Goal: Task Accomplishment & Management: Manage account settings

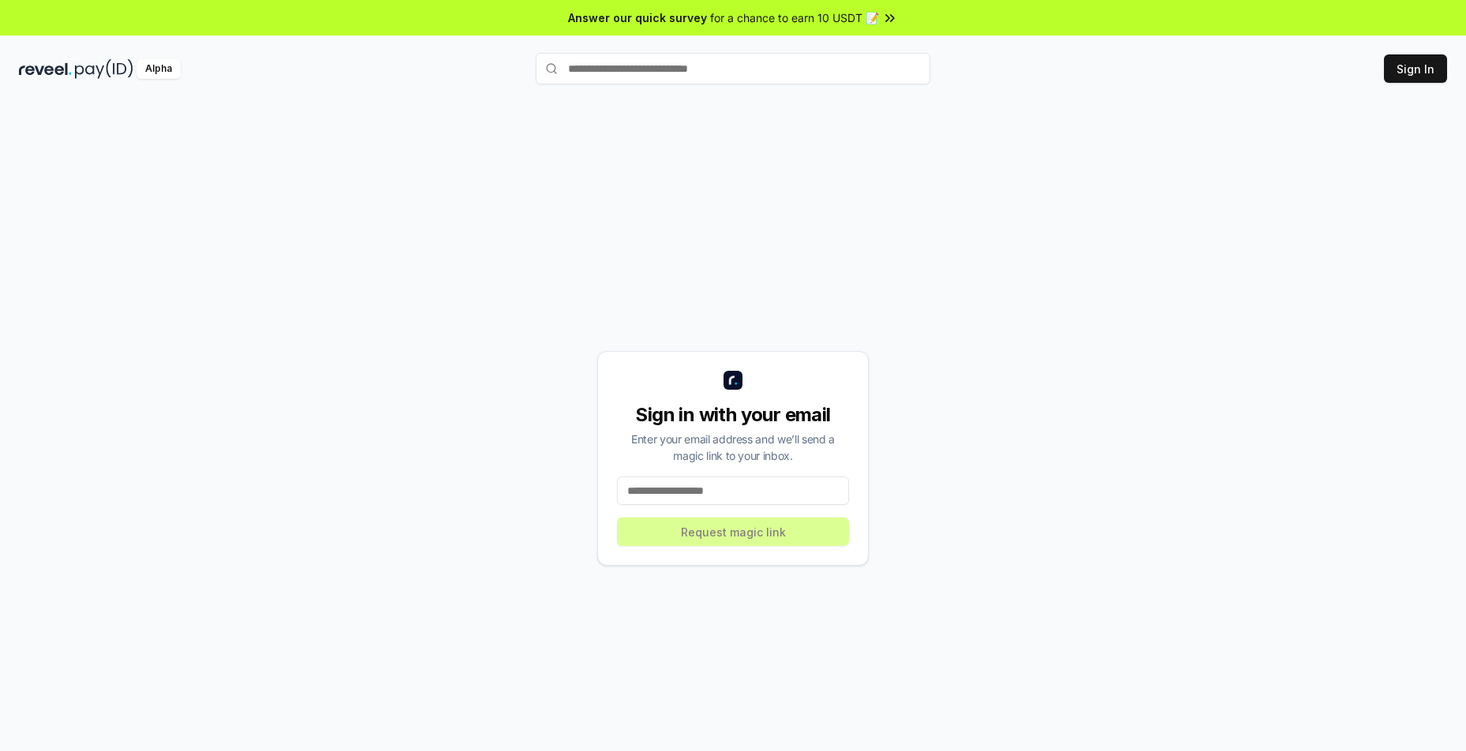
drag, startPoint x: 0, startPoint y: 0, endPoint x: 671, endPoint y: 311, distance: 739.2
click at [671, 311] on div "Sign in with your email Enter your email address and we’ll send a magic link to…" at bounding box center [733, 458] width 1428 height 675
click at [733, 494] on input at bounding box center [733, 491] width 232 height 28
type input "**********"
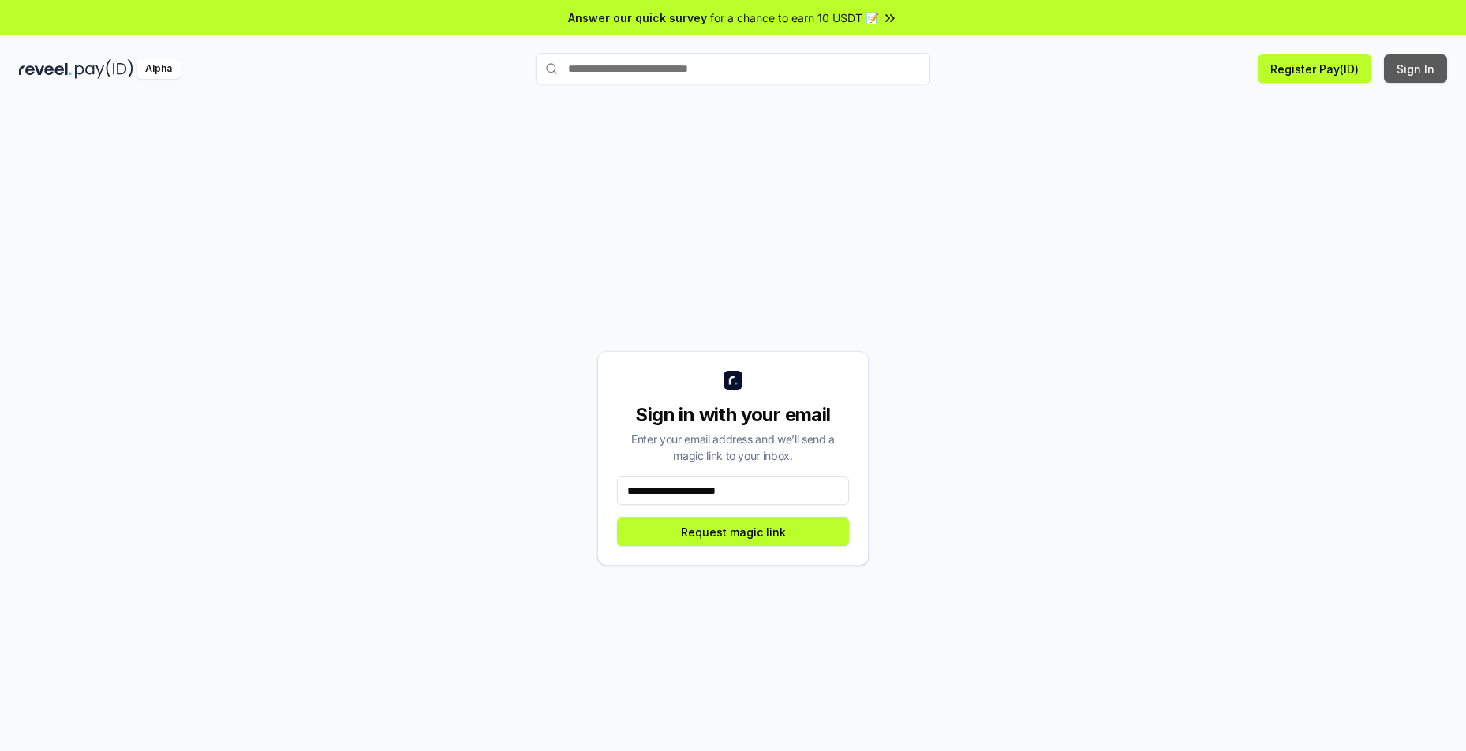
click at [1409, 73] on button "Sign In" at bounding box center [1415, 68] width 63 height 28
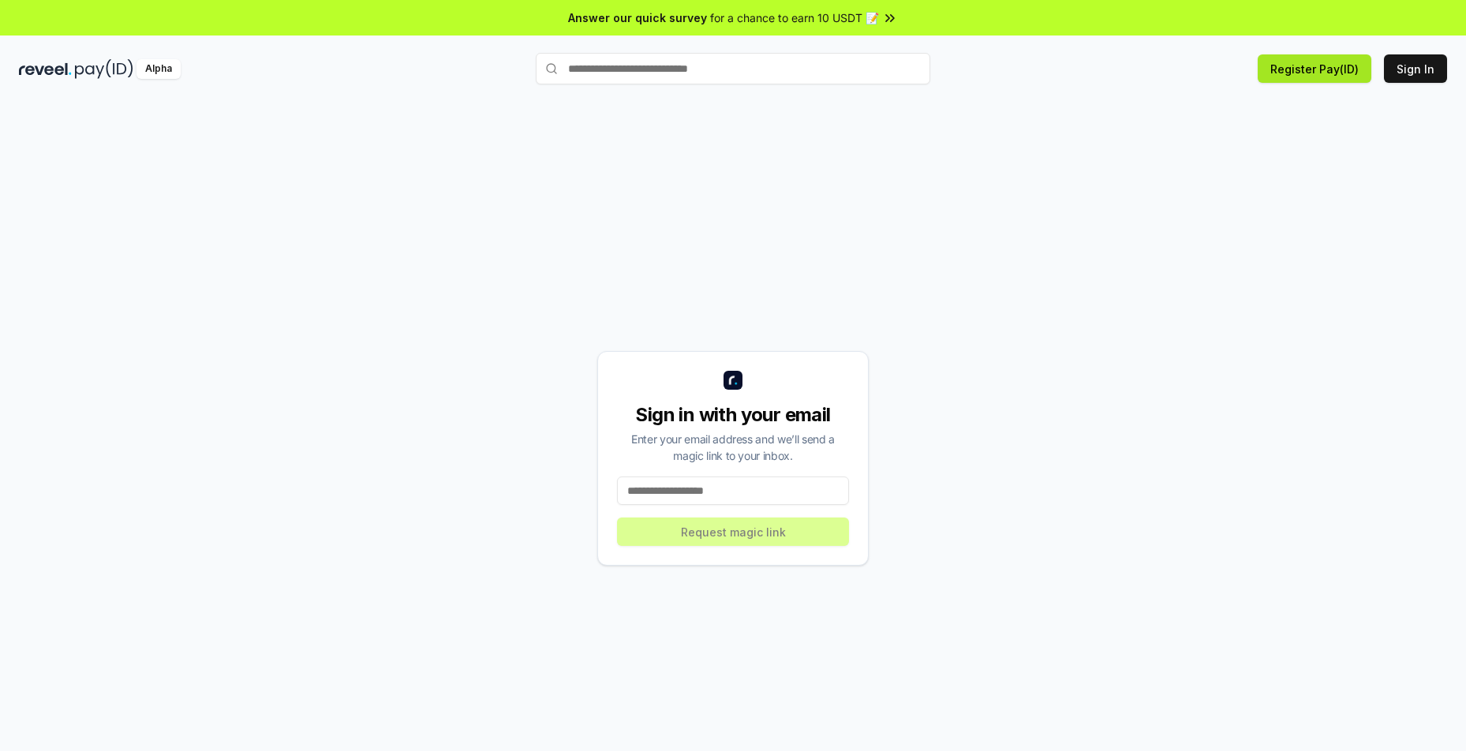
click at [1312, 69] on button "Register Pay(ID)" at bounding box center [1315, 68] width 114 height 28
click at [700, 498] on input at bounding box center [733, 491] width 232 height 28
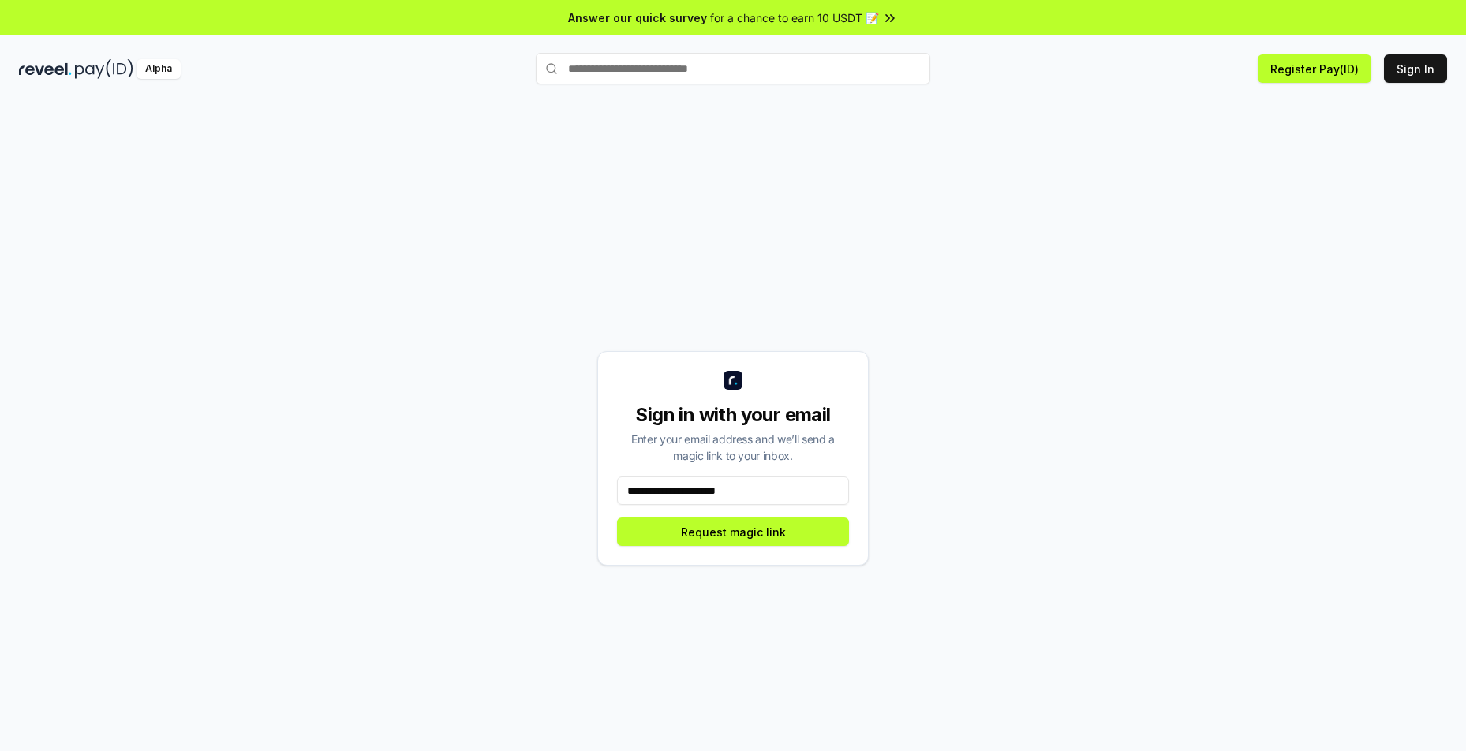
drag, startPoint x: 787, startPoint y: 488, endPoint x: 491, endPoint y: 489, distance: 296.7
click at [491, 489] on div "**********" at bounding box center [733, 458] width 1428 height 675
type input "**********"
click at [776, 529] on button "Request magic link" at bounding box center [733, 532] width 232 height 28
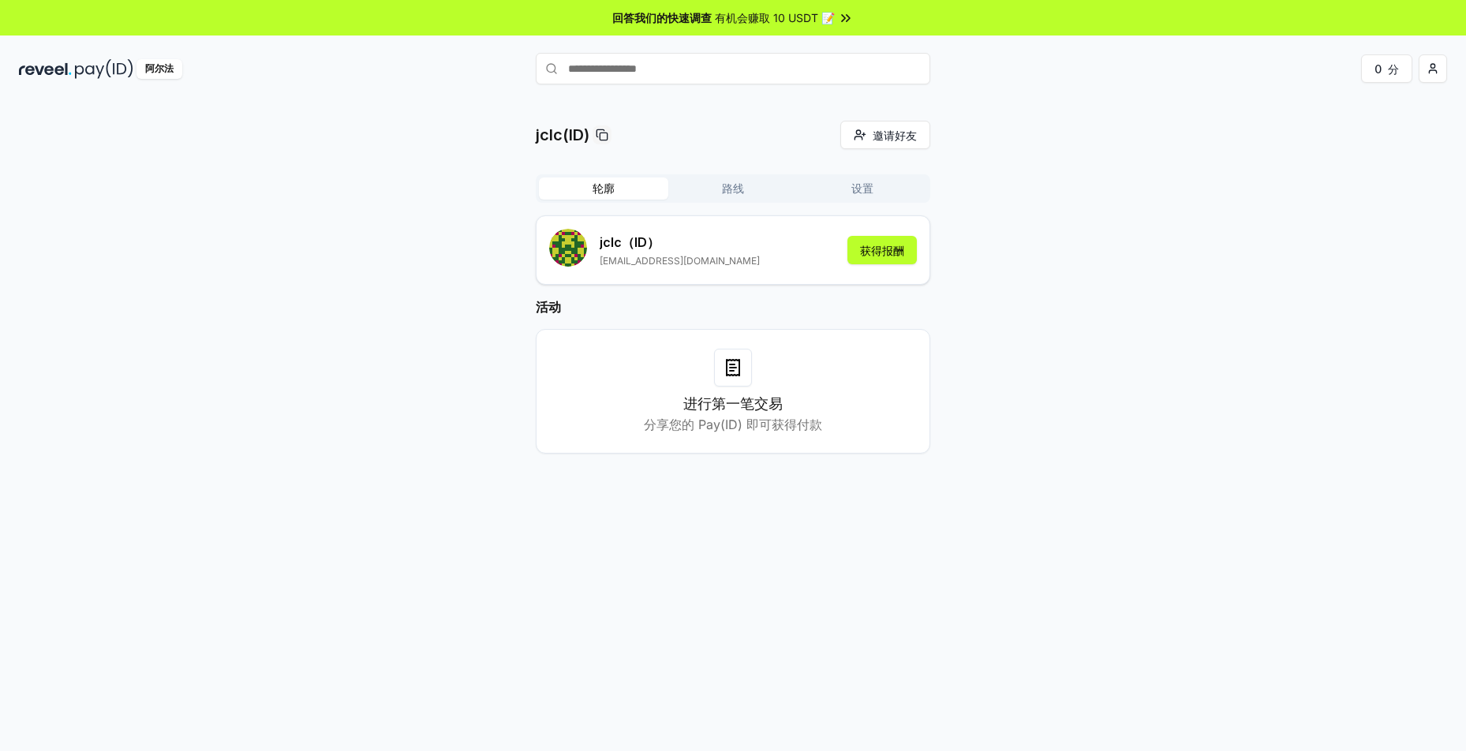
click at [1140, 233] on div "jclc(ID) 邀请好友 邀请 轮廓 路线 设置 jclc （ID） [EMAIL_ADDRESS][DOMAIN_NAME] 获得报酬 活动 进行第一笔交…" at bounding box center [733, 300] width 1428 height 358
click at [898, 256] on font "获得报酬" at bounding box center [882, 250] width 44 height 13
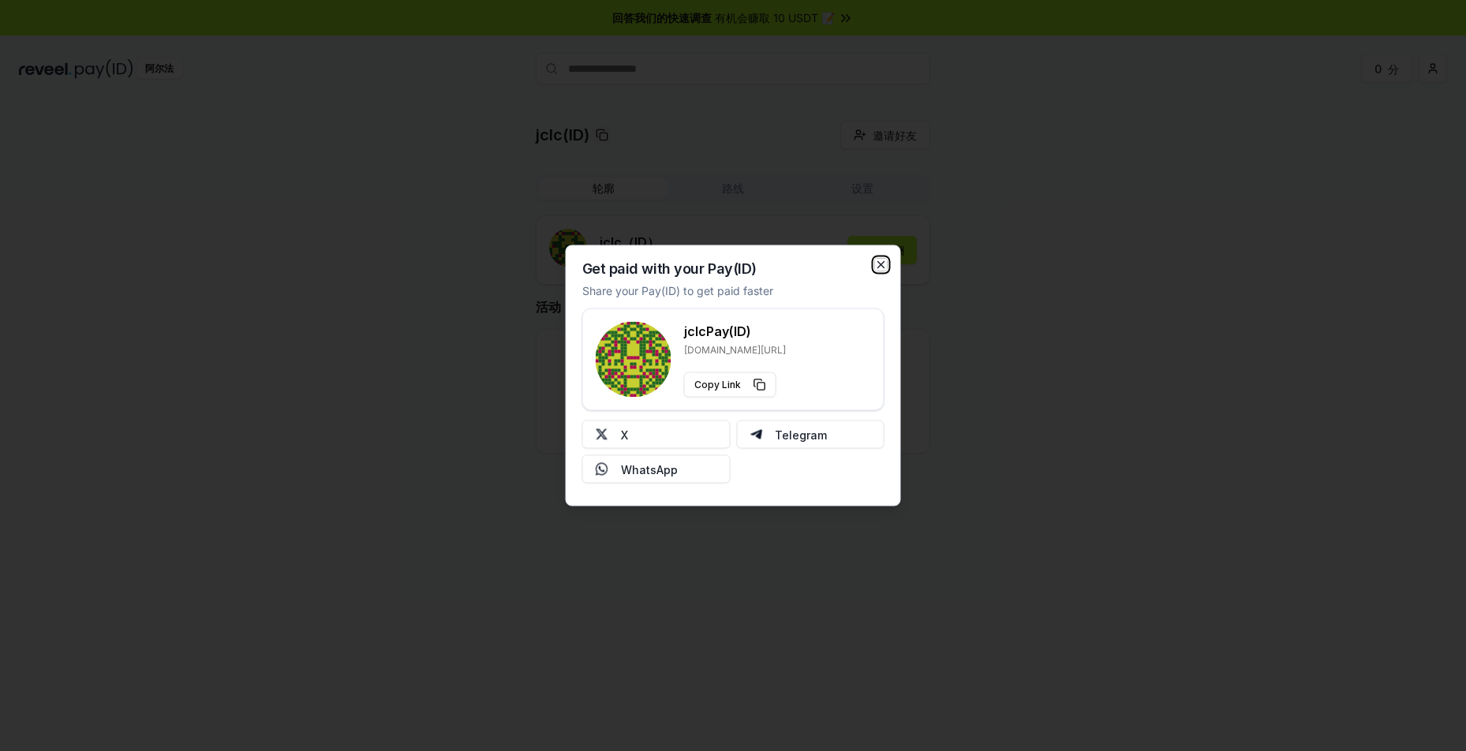
click at [881, 260] on icon "button" at bounding box center [881, 265] width 13 height 13
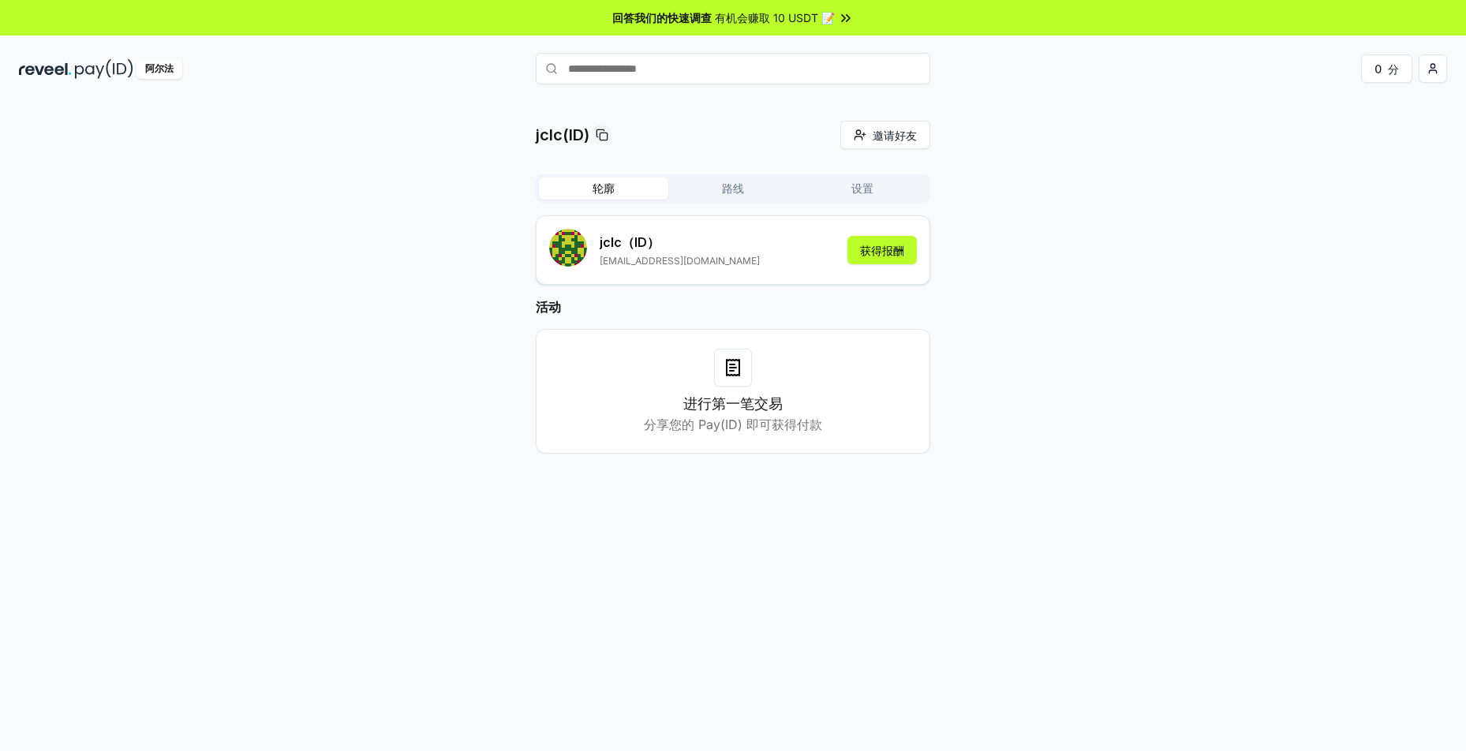
click at [658, 69] on input "text" at bounding box center [733, 69] width 395 height 32
click at [623, 69] on input "text" at bounding box center [733, 69] width 395 height 32
click at [892, 245] on font "获得报酬" at bounding box center [882, 250] width 44 height 13
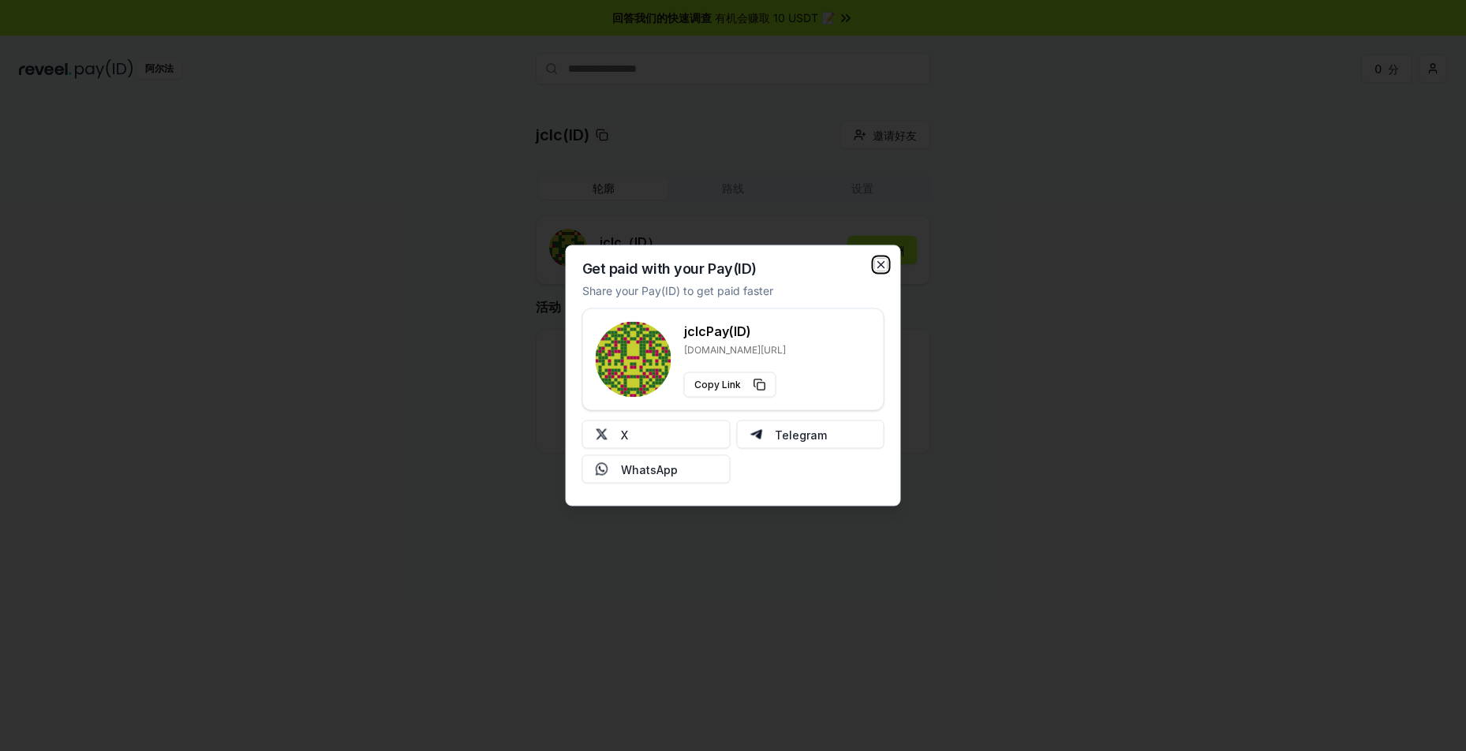
click at [886, 260] on icon "button" at bounding box center [881, 265] width 13 height 13
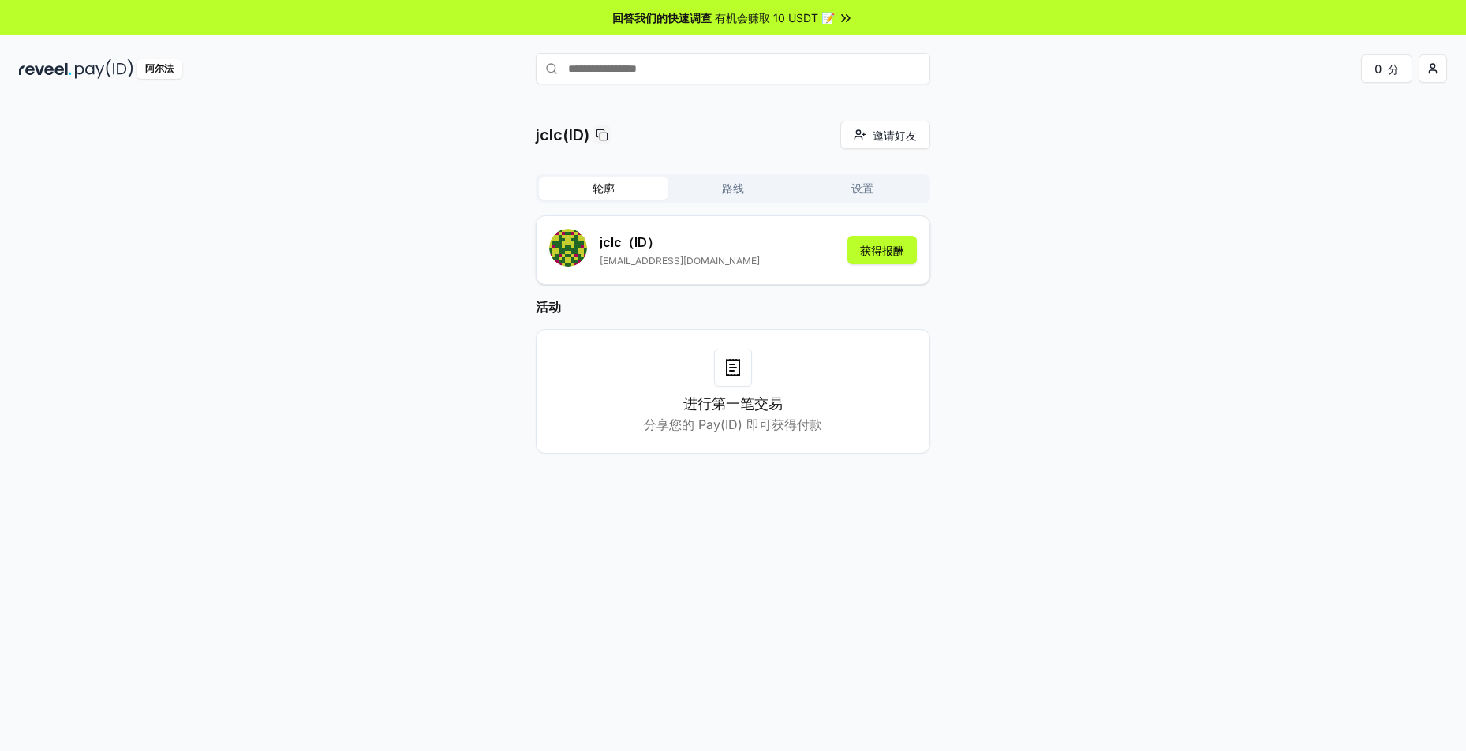
click at [643, 67] on input "text" at bounding box center [733, 69] width 395 height 32
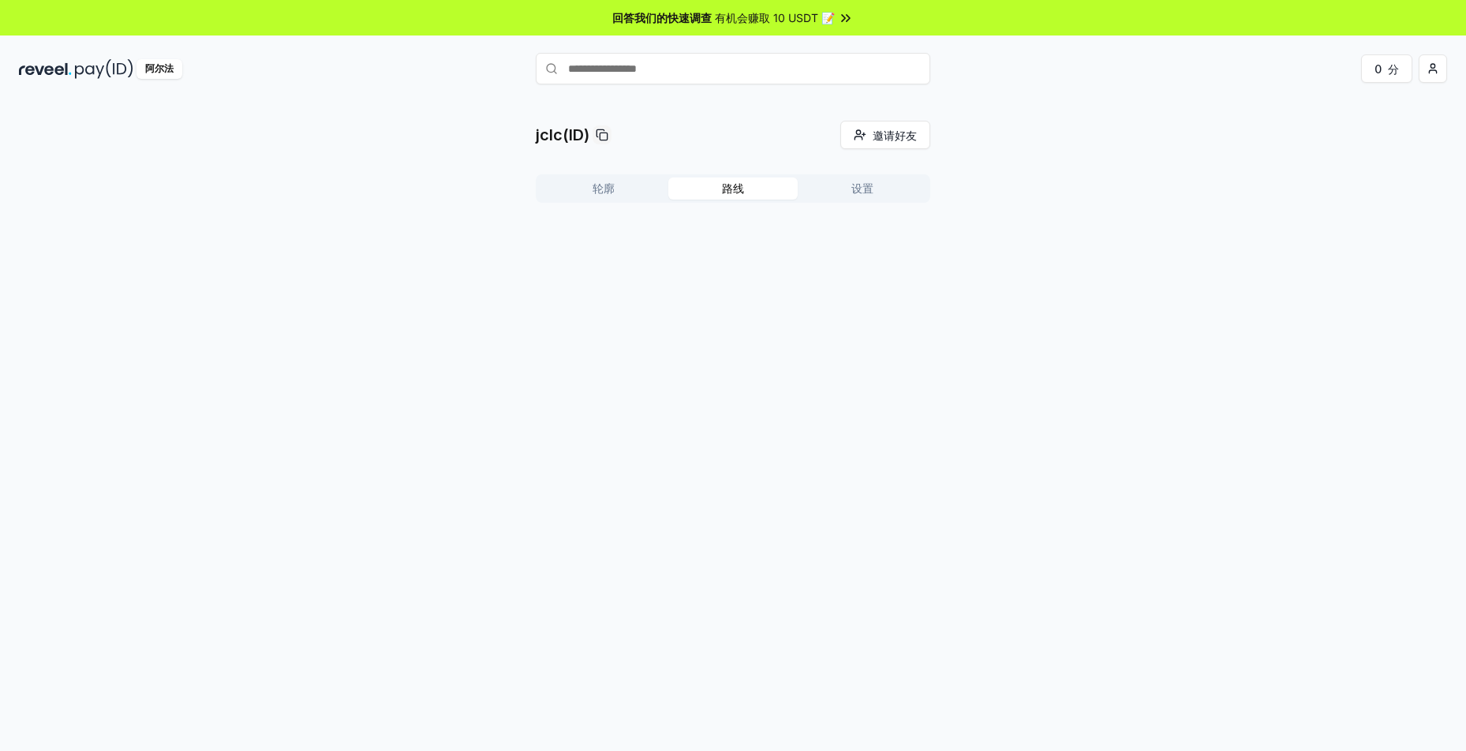
click at [723, 189] on font "路线" at bounding box center [733, 187] width 22 height 13
click at [879, 190] on button "设置" at bounding box center [862, 189] width 129 height 22
click at [743, 190] on font "路线" at bounding box center [733, 187] width 22 height 13
click at [886, 227] on font "创建路线" at bounding box center [895, 229] width 44 height 13
